Goal: Task Accomplishment & Management: Manage account settings

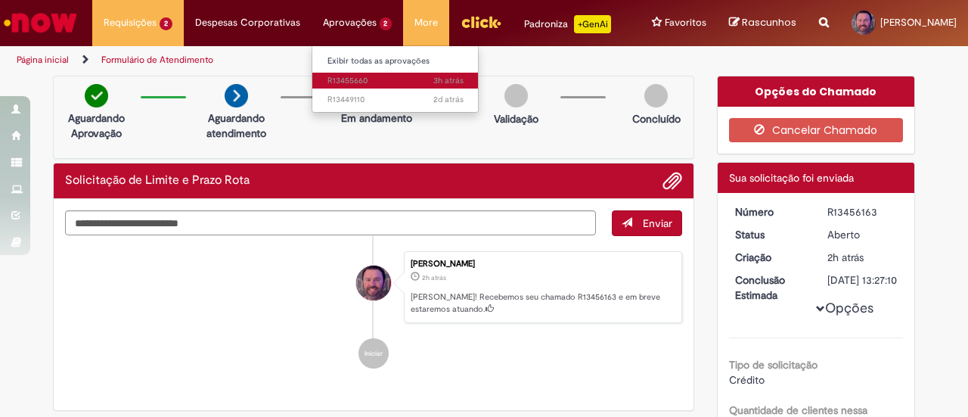
click at [354, 77] on span "3h atrás 3 horas atrás R13455660" at bounding box center [395, 81] width 136 height 12
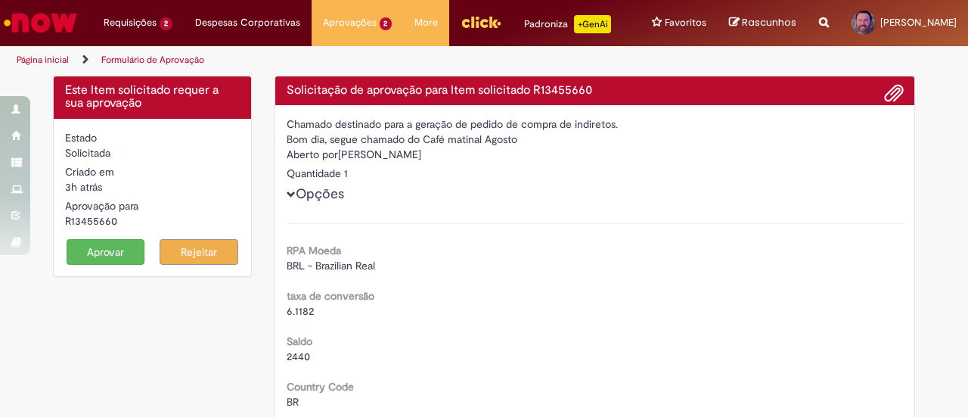
scroll to position [76, 0]
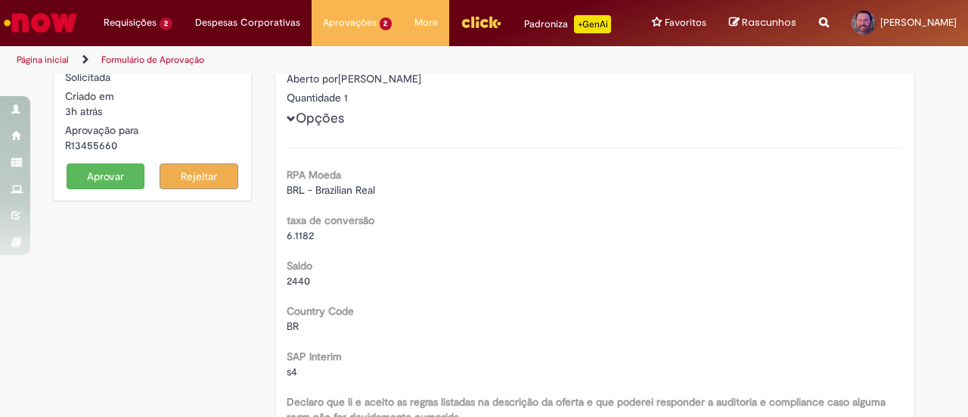
click at [104, 175] on button "Aprovar" at bounding box center [106, 176] width 79 height 26
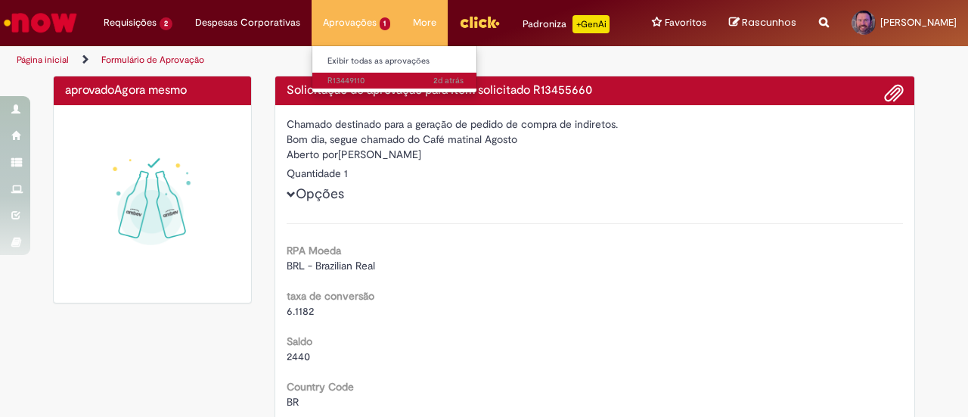
click at [339, 76] on span "2d atrás 2 dias atrás R13449110" at bounding box center [395, 81] width 136 height 12
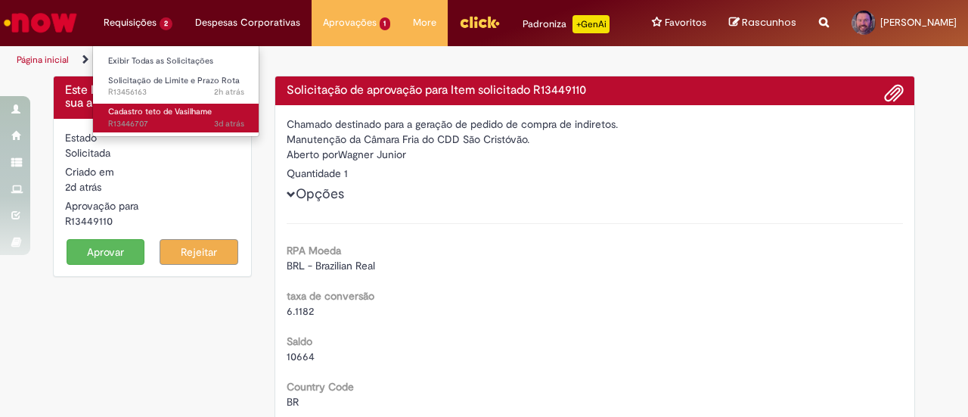
click at [142, 113] on span "Cadastro teto de Vasilhame" at bounding box center [160, 111] width 104 height 11
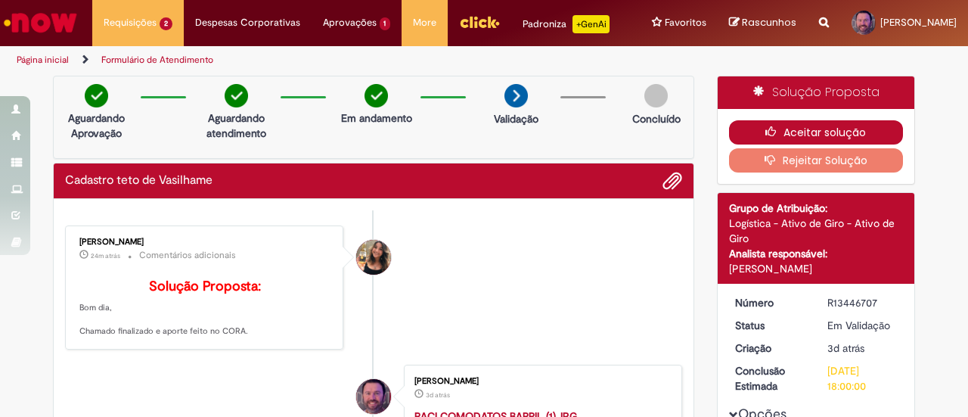
click at [798, 130] on button "Aceitar solução" at bounding box center [816, 132] width 175 height 24
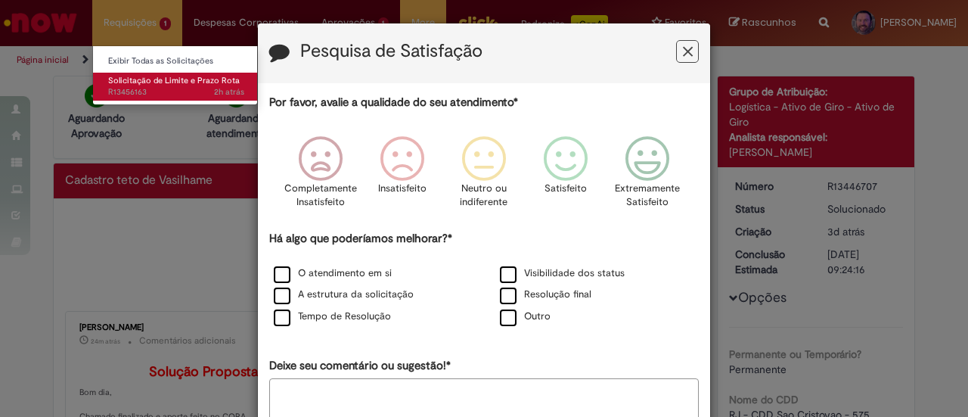
click at [139, 82] on span "Solicitação de Limite e Prazo Rota" at bounding box center [174, 80] width 132 height 11
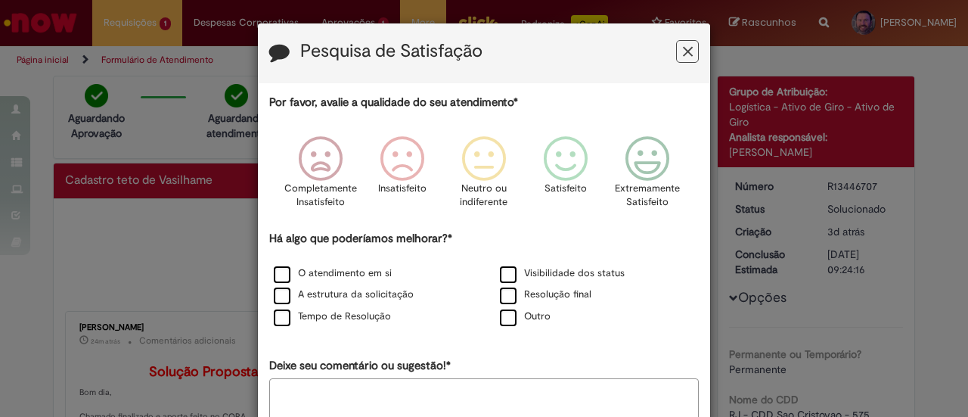
click at [688, 55] on button "Feedback" at bounding box center [687, 51] width 23 height 23
